Goal: Check status

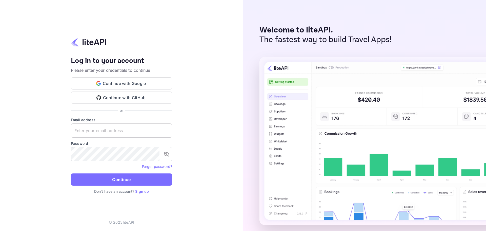
click at [120, 131] on input "text" at bounding box center [121, 130] width 101 height 14
paste input "[EMAIL_ADDRESS][DOMAIN_NAME]"
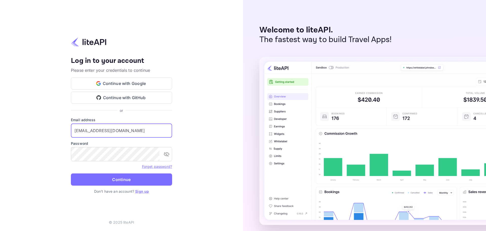
type input "[EMAIL_ADDRESS][DOMAIN_NAME]"
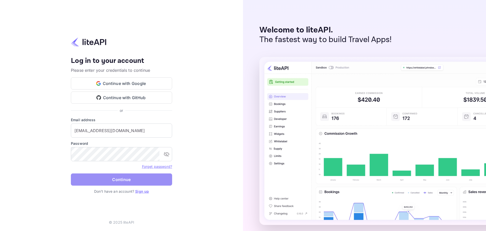
drag, startPoint x: 135, startPoint y: 178, endPoint x: 140, endPoint y: 176, distance: 5.1
click at [135, 177] on button "Continue" at bounding box center [121, 179] width 101 height 12
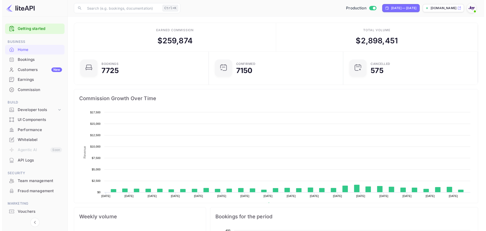
scroll to position [4, 4]
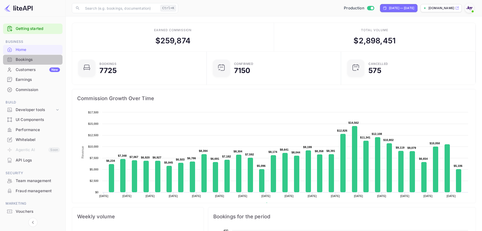
click at [30, 60] on div "Bookings" at bounding box center [38, 60] width 44 height 6
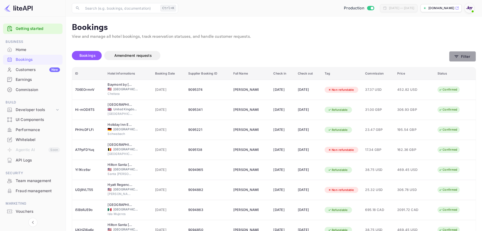
click at [473, 56] on button "Filter" at bounding box center [462, 56] width 27 height 10
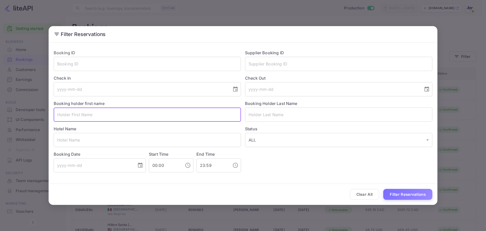
click at [148, 116] on input "text" at bounding box center [147, 114] width 187 height 14
paste input "Audrey Mcdavid"
click at [83, 115] on input "Audrey Mcdavid" at bounding box center [147, 114] width 187 height 14
type input "Audrey"
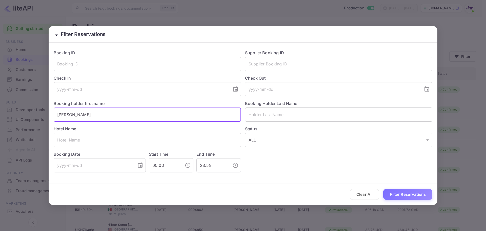
click at [279, 115] on input "text" at bounding box center [338, 114] width 187 height 14
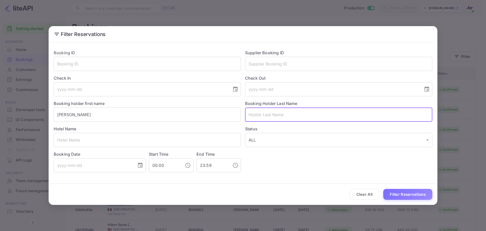
paste input "Mcdavid"
type input "Mcdavid"
click at [161, 114] on input "Audrey" at bounding box center [147, 114] width 187 height 14
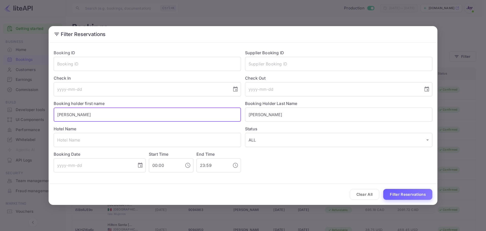
type input "Audrey"
click at [402, 193] on button "Filter Reservations" at bounding box center [407, 194] width 49 height 11
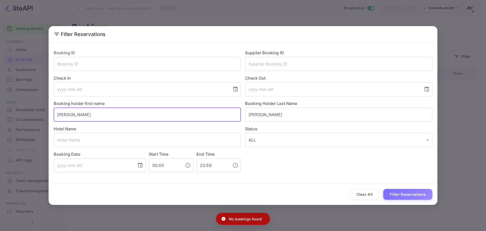
drag, startPoint x: 76, startPoint y: 114, endPoint x: 22, endPoint y: 120, distance: 54.5
click at [22, 120] on div "Filter Reservations Booking ID ​ Supplier Booking ID ​ Check In ​ Check Out ​ B…" at bounding box center [243, 115] width 486 height 231
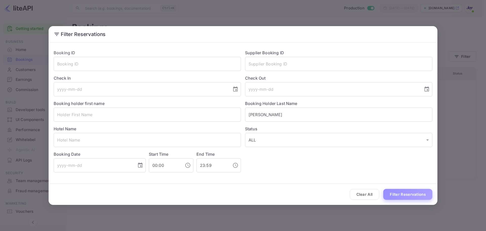
click at [404, 197] on button "Filter Reservations" at bounding box center [407, 194] width 49 height 11
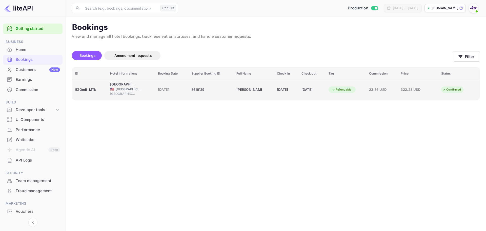
click at [223, 94] on td "8616129" at bounding box center [210, 89] width 45 height 20
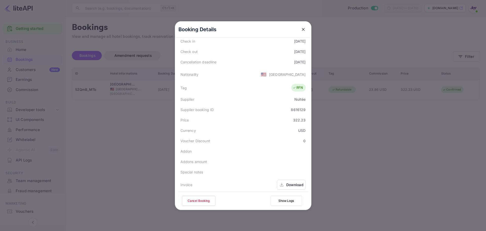
scroll to position [101, 0]
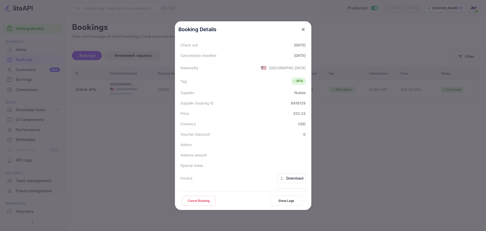
click at [292, 178] on div "Download" at bounding box center [294, 177] width 17 height 5
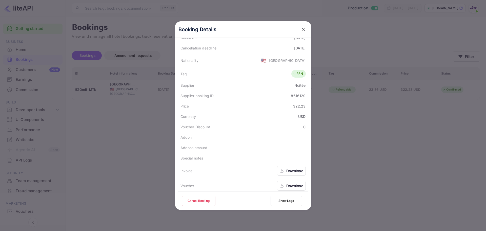
scroll to position [112, 0]
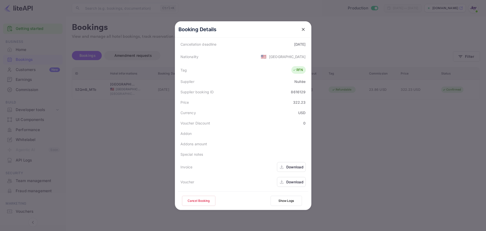
click at [287, 182] on div "Download" at bounding box center [294, 181] width 17 height 5
